Goal: Task Accomplishment & Management: Manage account settings

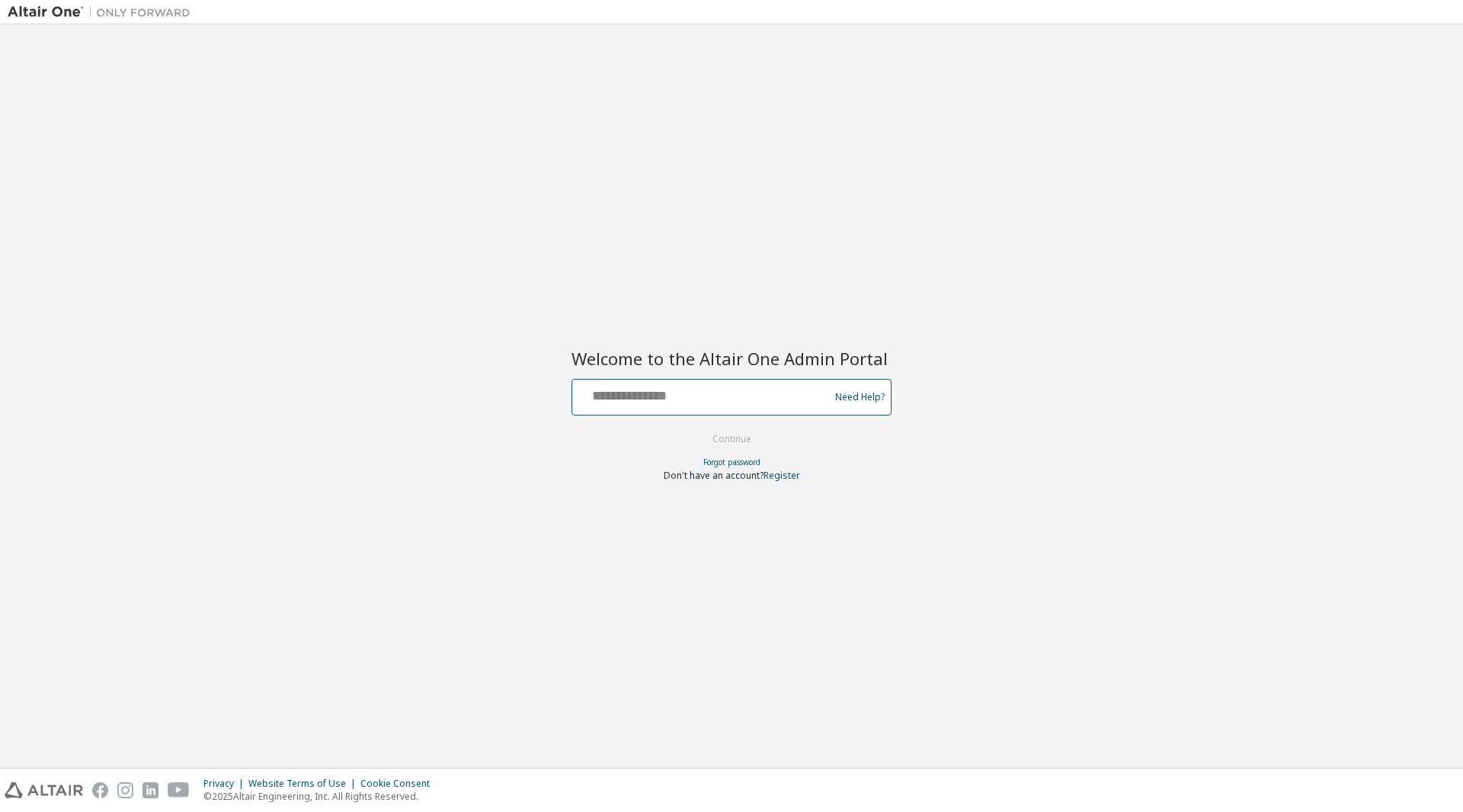
click at [646, 396] on input "text" at bounding box center [703, 393] width 250 height 22
type input "**********"
click at [751, 432] on button "Continue" at bounding box center [732, 439] width 71 height 23
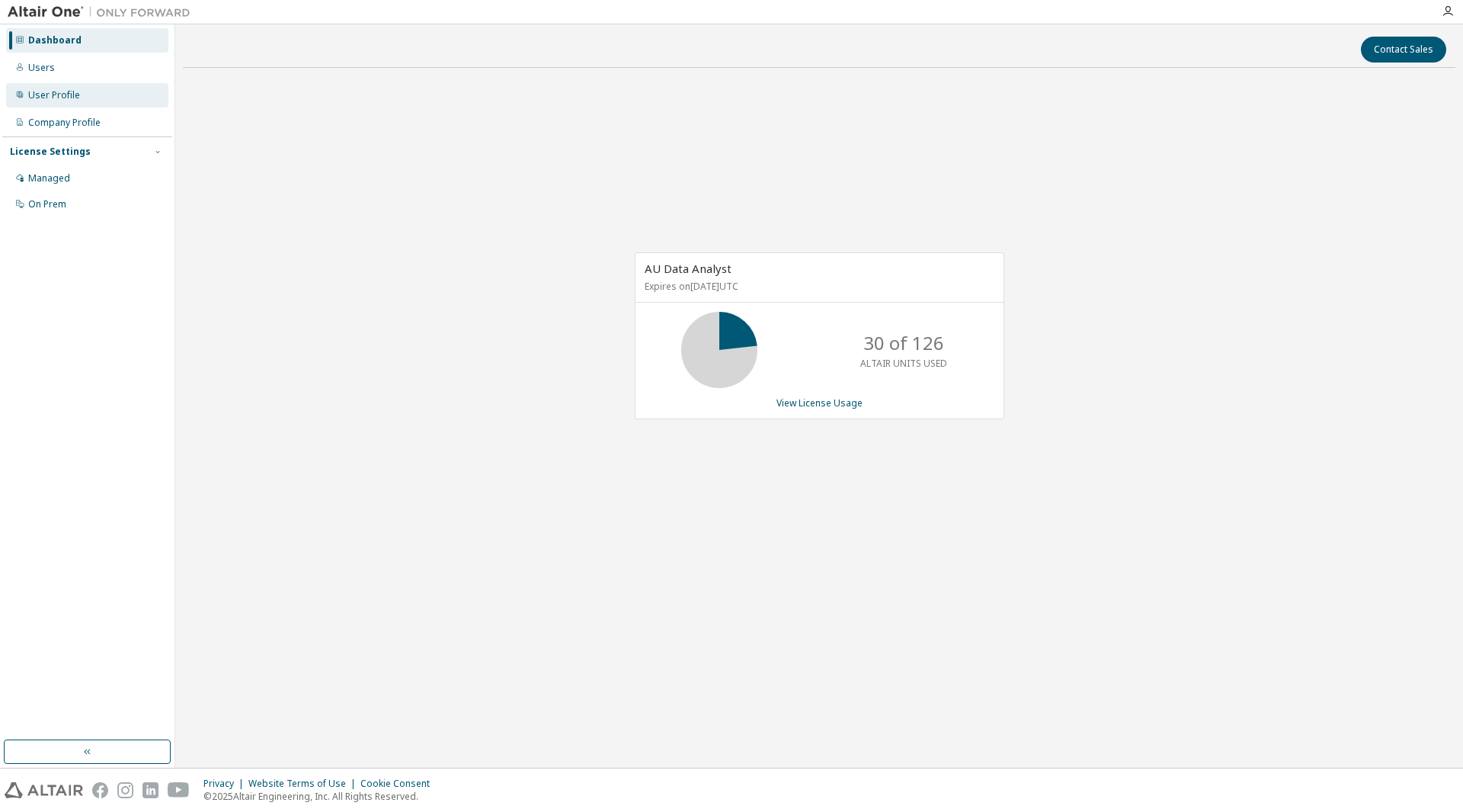
click at [84, 95] on div "User Profile" at bounding box center [88, 95] width 163 height 24
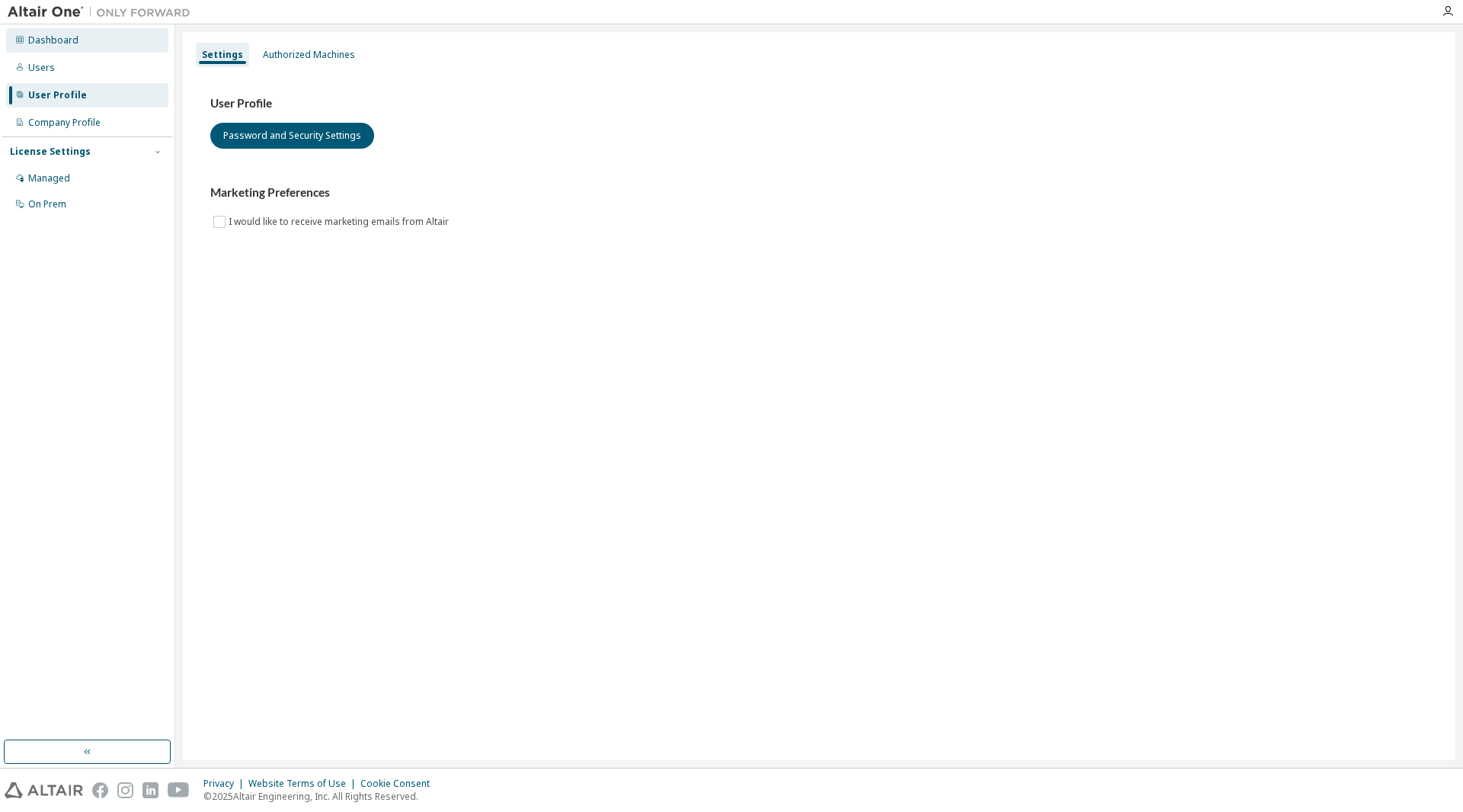
click at [64, 42] on div "Dashboard" at bounding box center [53, 40] width 51 height 12
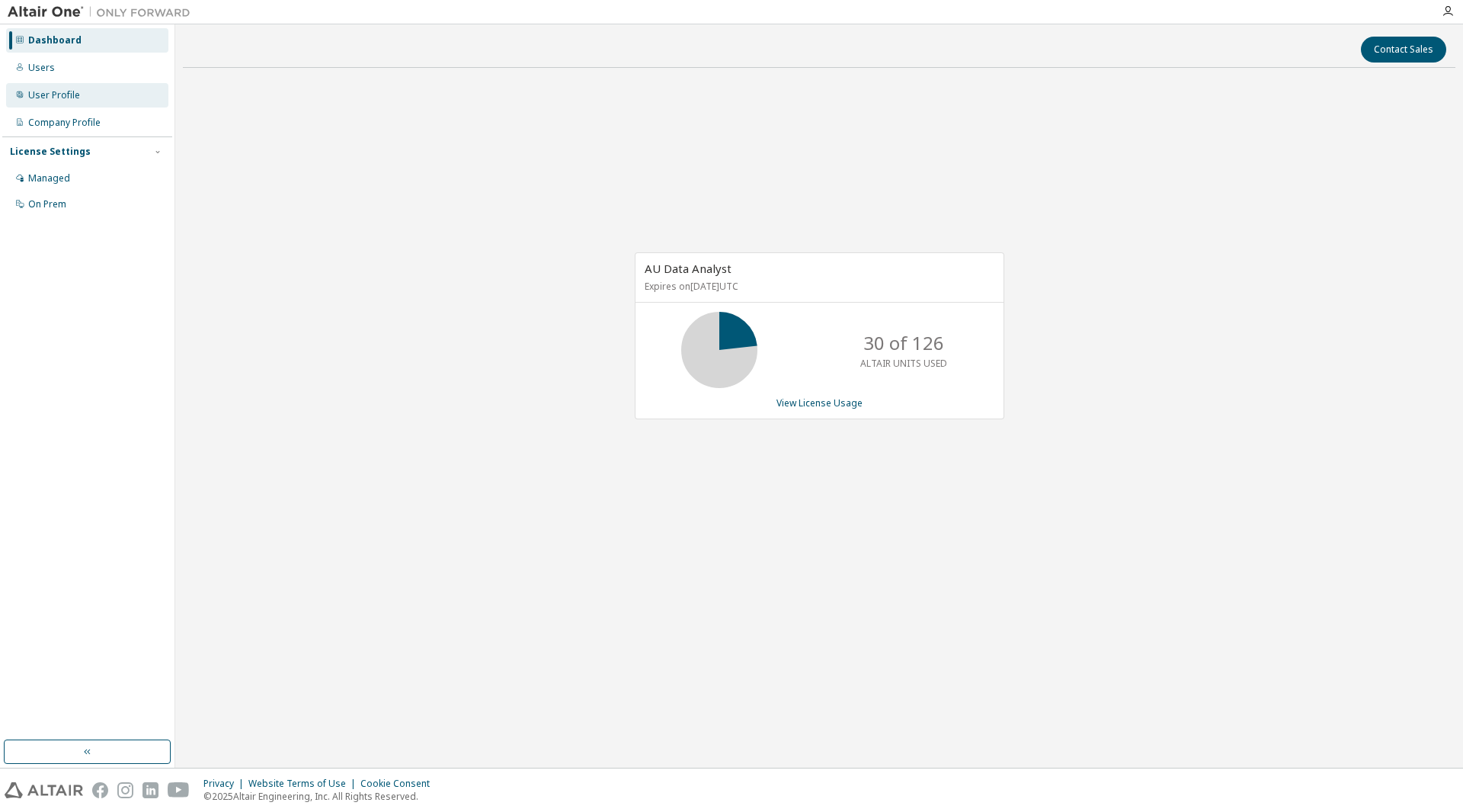
click at [61, 93] on div "User Profile" at bounding box center [53, 95] width 52 height 12
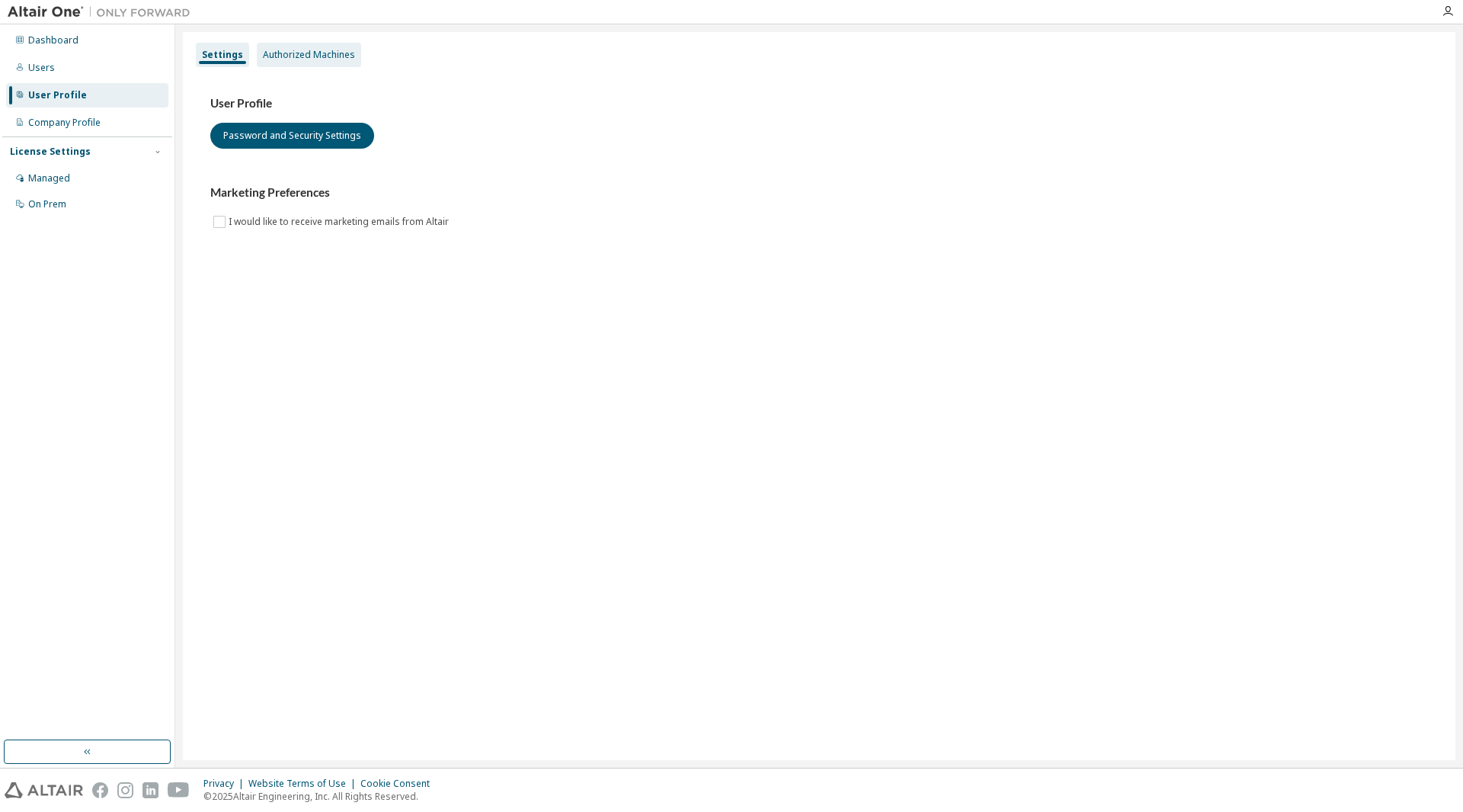
click at [305, 57] on div "Authorized Machines" at bounding box center [309, 54] width 92 height 12
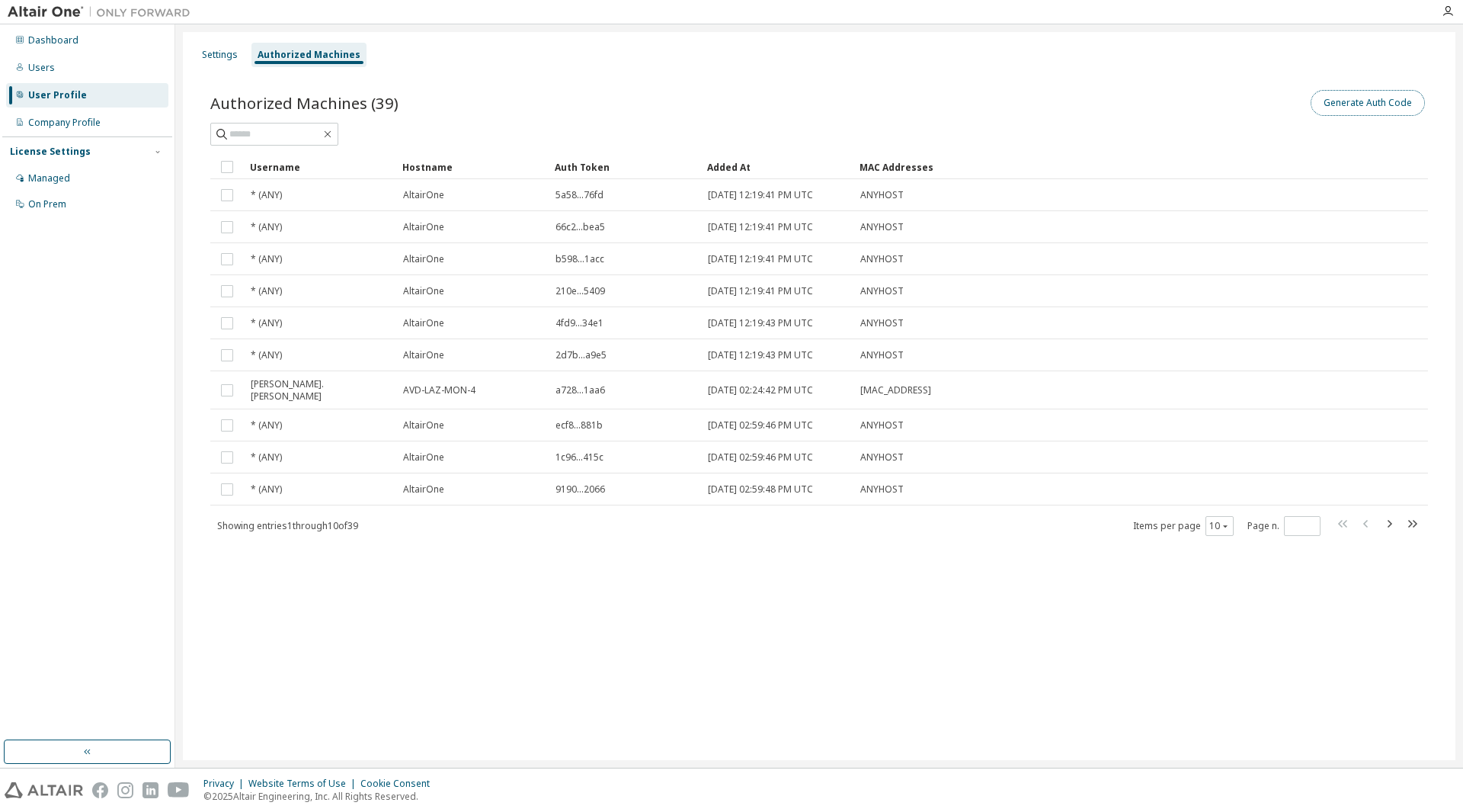
click at [1360, 104] on button "Generate Auth Code" at bounding box center [1368, 102] width 114 height 26
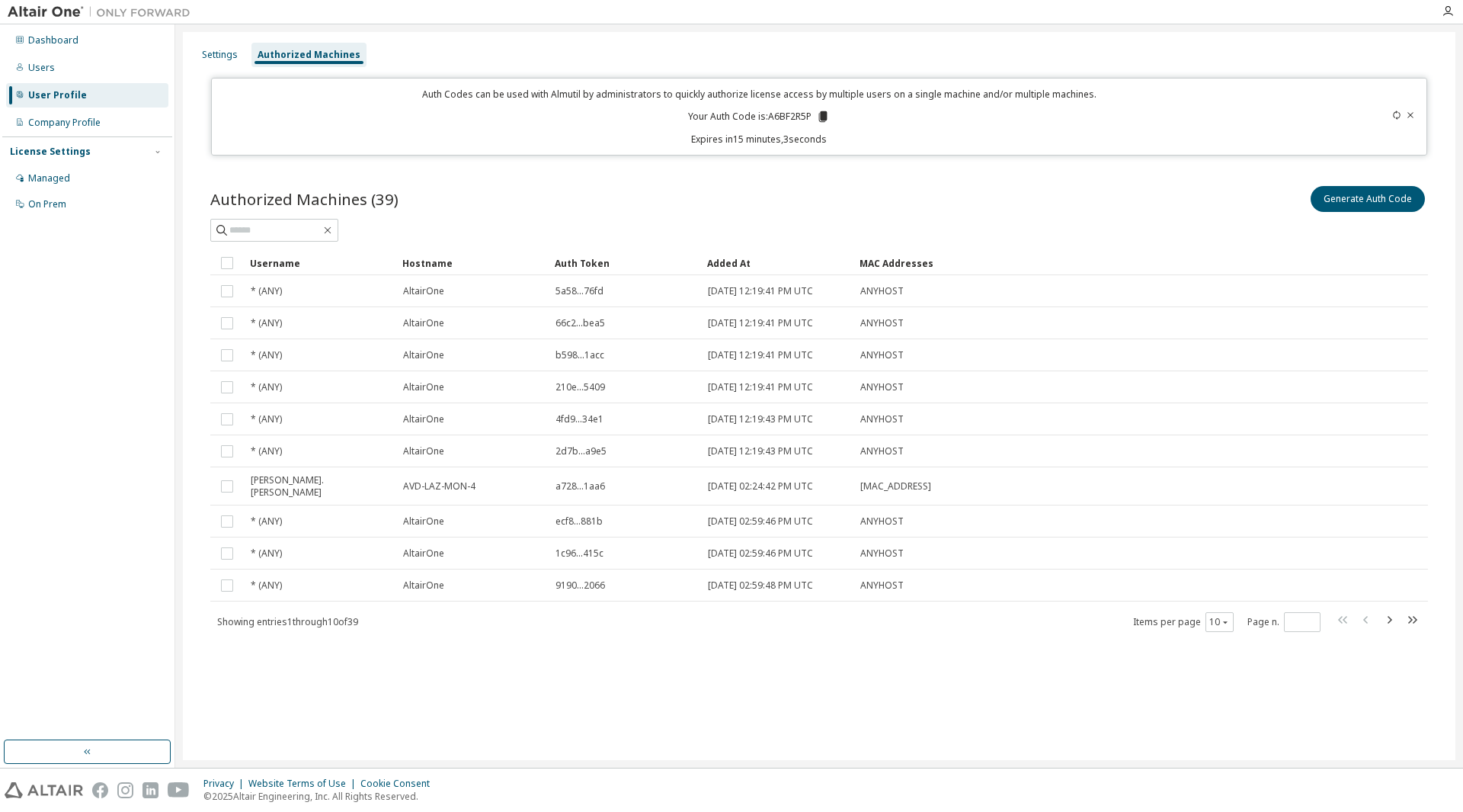
click at [834, 115] on div "Auth Codes can be used with Almutil by administrators to quickly authorize lice…" at bounding box center [760, 117] width 1078 height 58
click at [826, 115] on icon at bounding box center [823, 117] width 8 height 11
